Goal: Find specific page/section

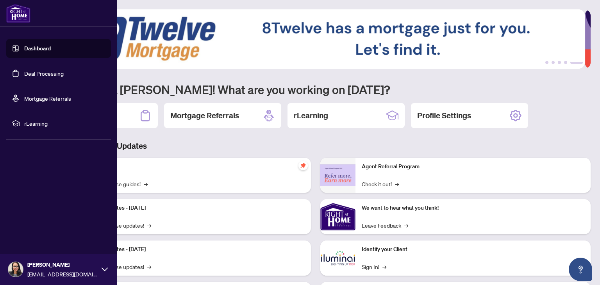
click at [21, 124] on li "rLearning" at bounding box center [58, 123] width 105 height 19
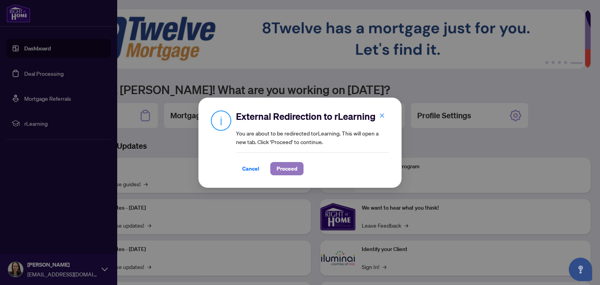
click at [293, 175] on button "Proceed" at bounding box center [286, 168] width 33 height 13
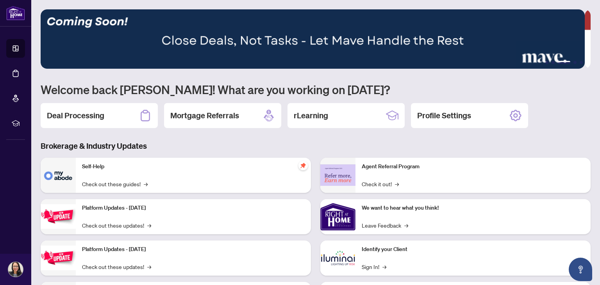
click at [244, 86] on h1 "Welcome back [PERSON_NAME]! What are you working on [DATE]?" at bounding box center [316, 89] width 550 height 15
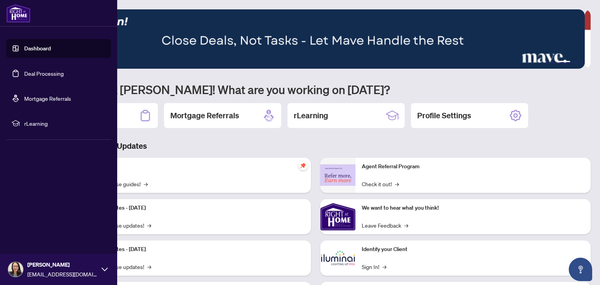
click at [51, 75] on link "Deal Processing" at bounding box center [43, 73] width 39 height 7
